Goal: Task Accomplishment & Management: Complete application form

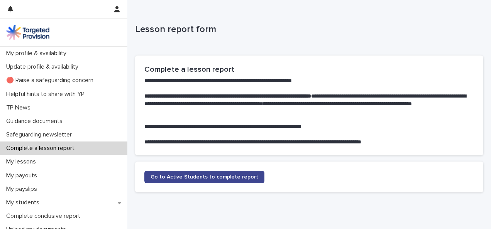
click at [190, 176] on span "Go to Active Students to complete report" at bounding box center [204, 176] width 108 height 5
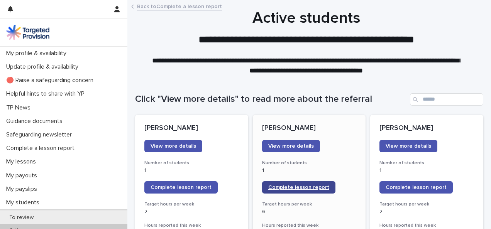
click at [303, 189] on span "Complete lesson report" at bounding box center [298, 187] width 61 height 5
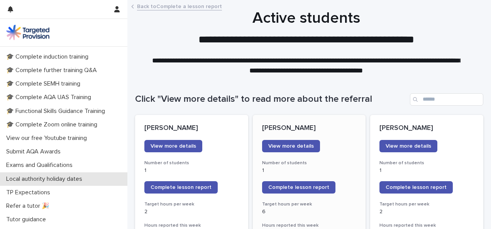
scroll to position [256, 0]
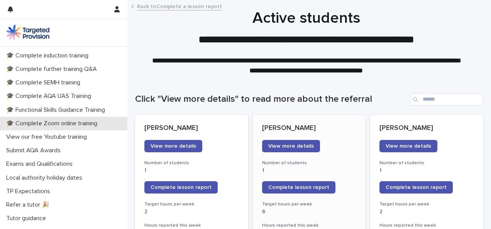
click at [58, 123] on p "🎓 Complete Zoom online training" at bounding box center [53, 123] width 100 height 7
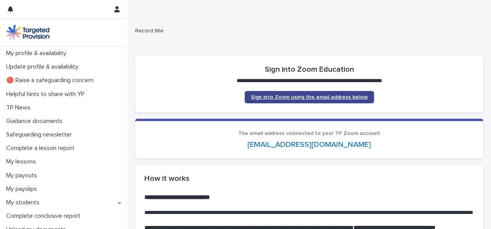
click at [292, 97] on span "Sign into Zoom using the email address below" at bounding box center [309, 96] width 117 height 5
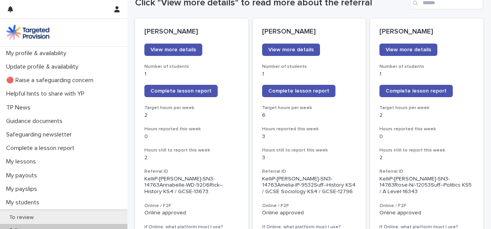
scroll to position [110, 0]
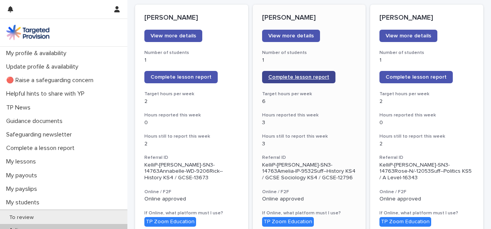
click at [293, 77] on span "Complete lesson report" at bounding box center [298, 76] width 61 height 5
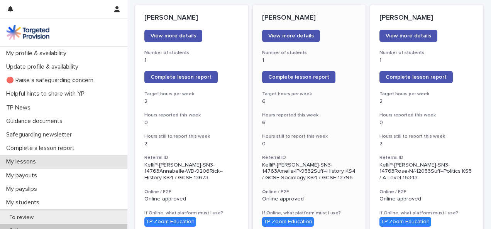
click at [32, 161] on p "My lessons" at bounding box center [22, 161] width 39 height 7
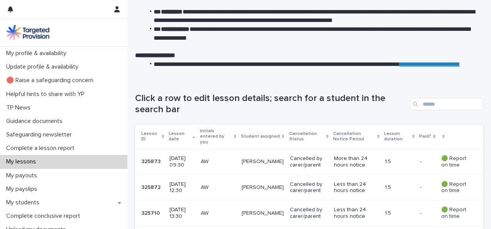
scroll to position [55, 0]
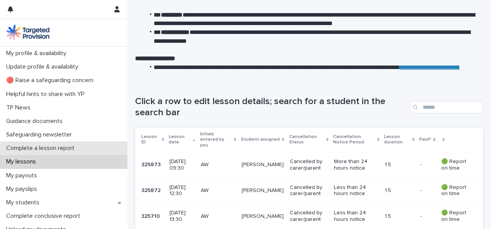
click at [69, 148] on p "Complete a lesson report" at bounding box center [42, 148] width 78 height 7
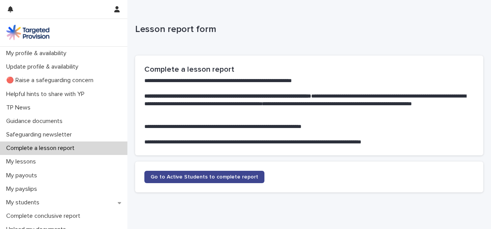
click at [219, 174] on span "Go to Active Students to complete report" at bounding box center [204, 176] width 108 height 5
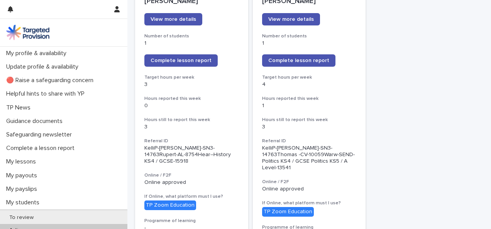
scroll to position [656, 0]
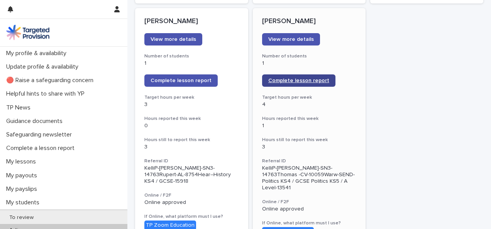
click at [296, 78] on span "Complete lesson report" at bounding box center [298, 80] width 61 height 5
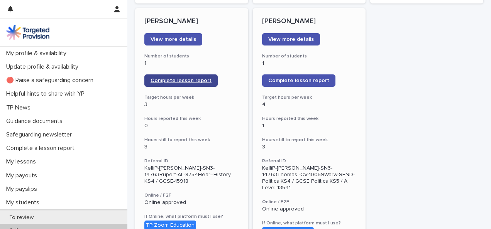
click at [188, 78] on span "Complete lesson report" at bounding box center [180, 80] width 61 height 5
